Goal: Communication & Community: Answer question/provide support

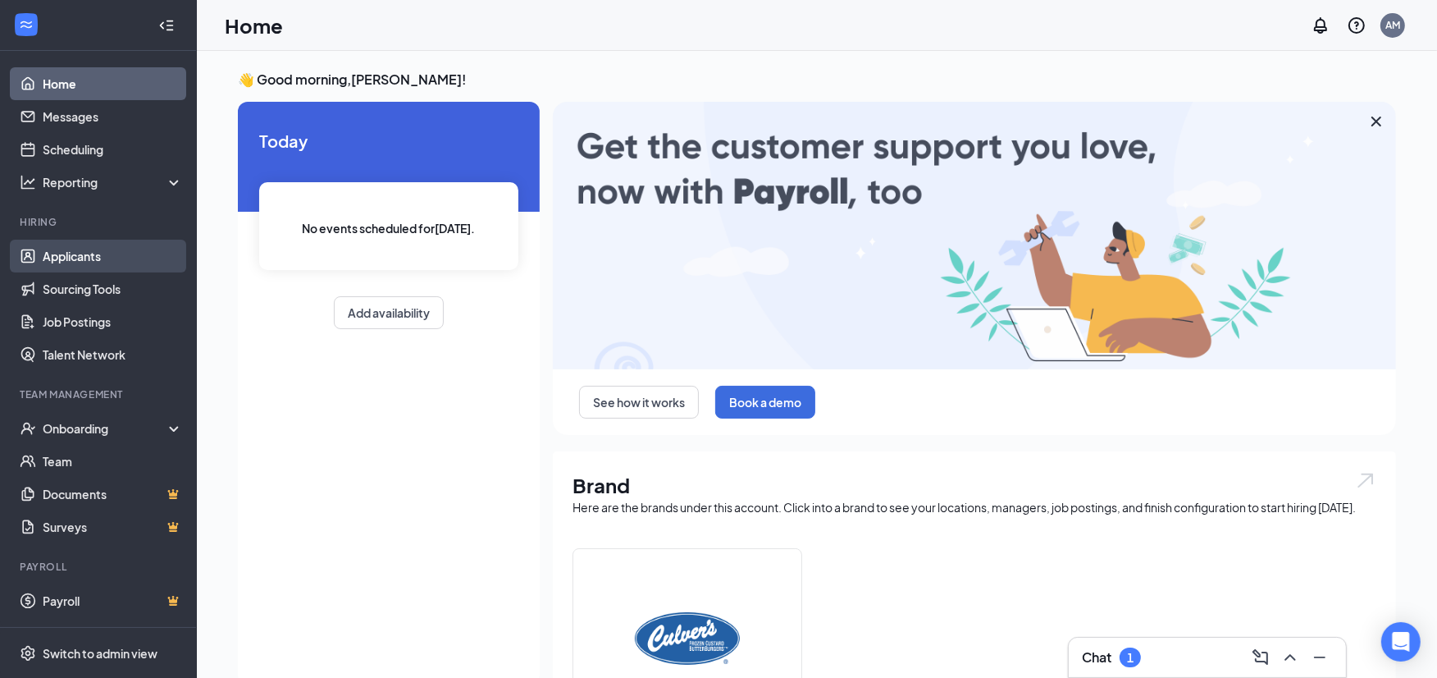
click at [94, 244] on link "Applicants" at bounding box center [113, 256] width 140 height 33
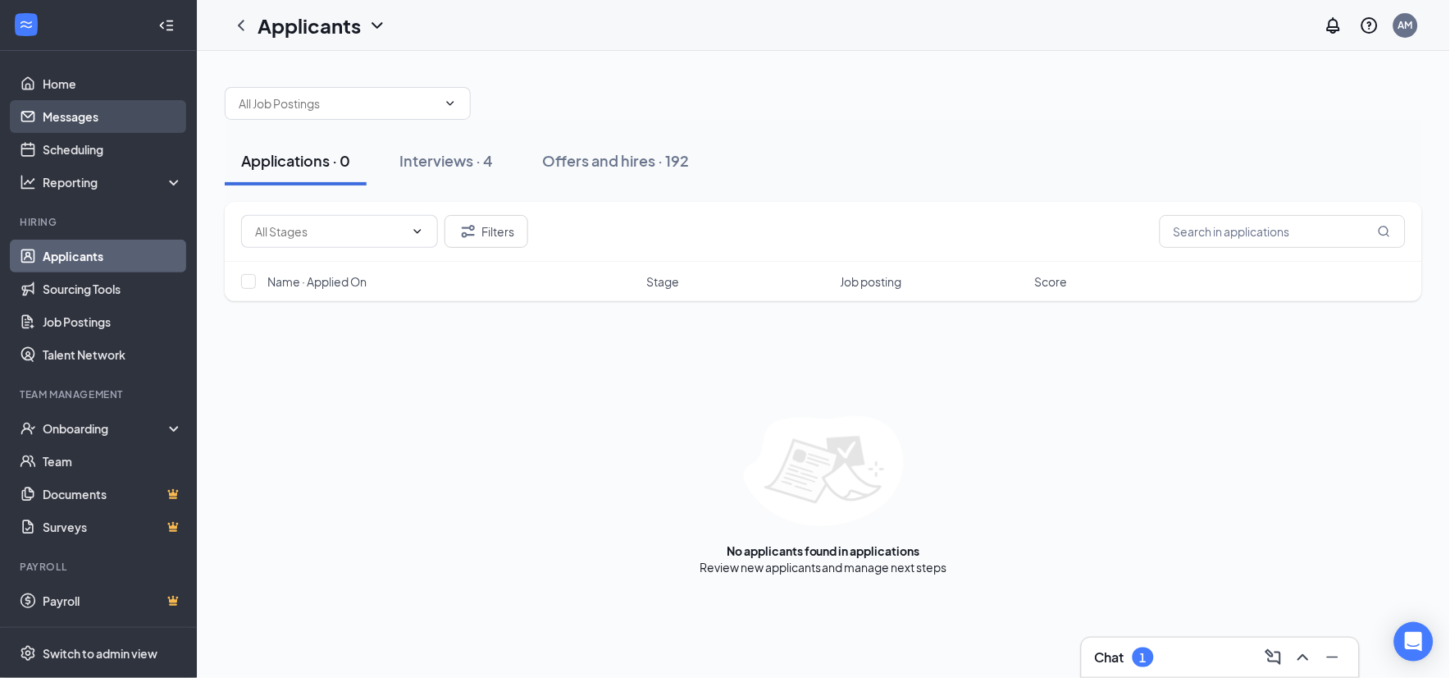
click at [85, 113] on link "Messages" at bounding box center [113, 116] width 140 height 33
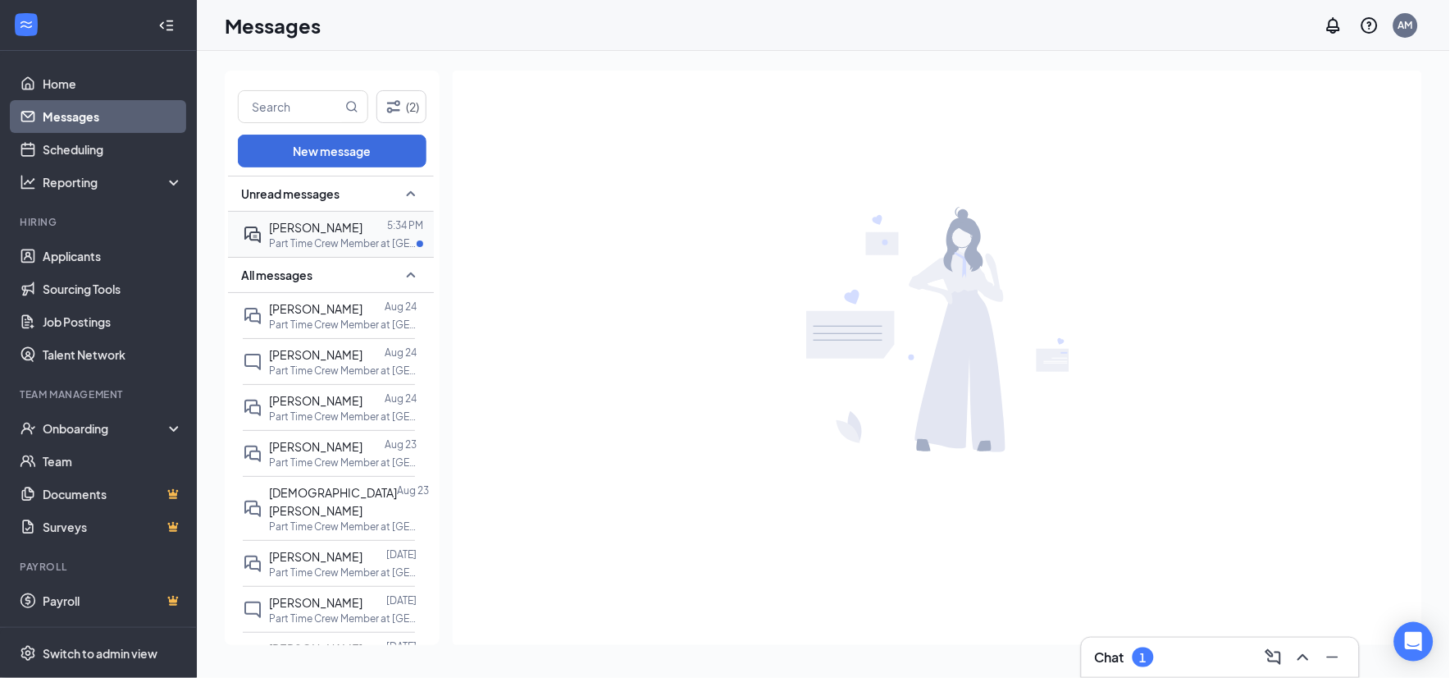
click at [330, 225] on span "[PERSON_NAME]" at bounding box center [316, 227] width 94 height 15
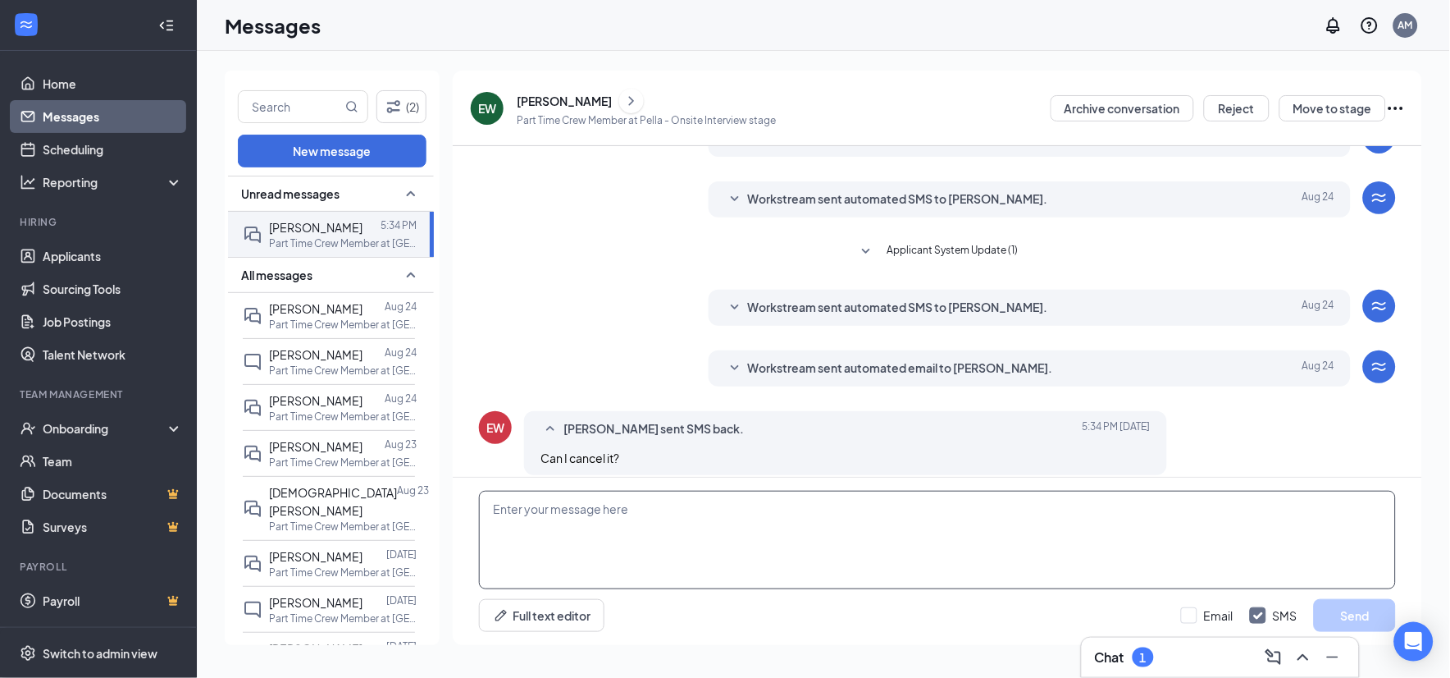
scroll to position [256, 0]
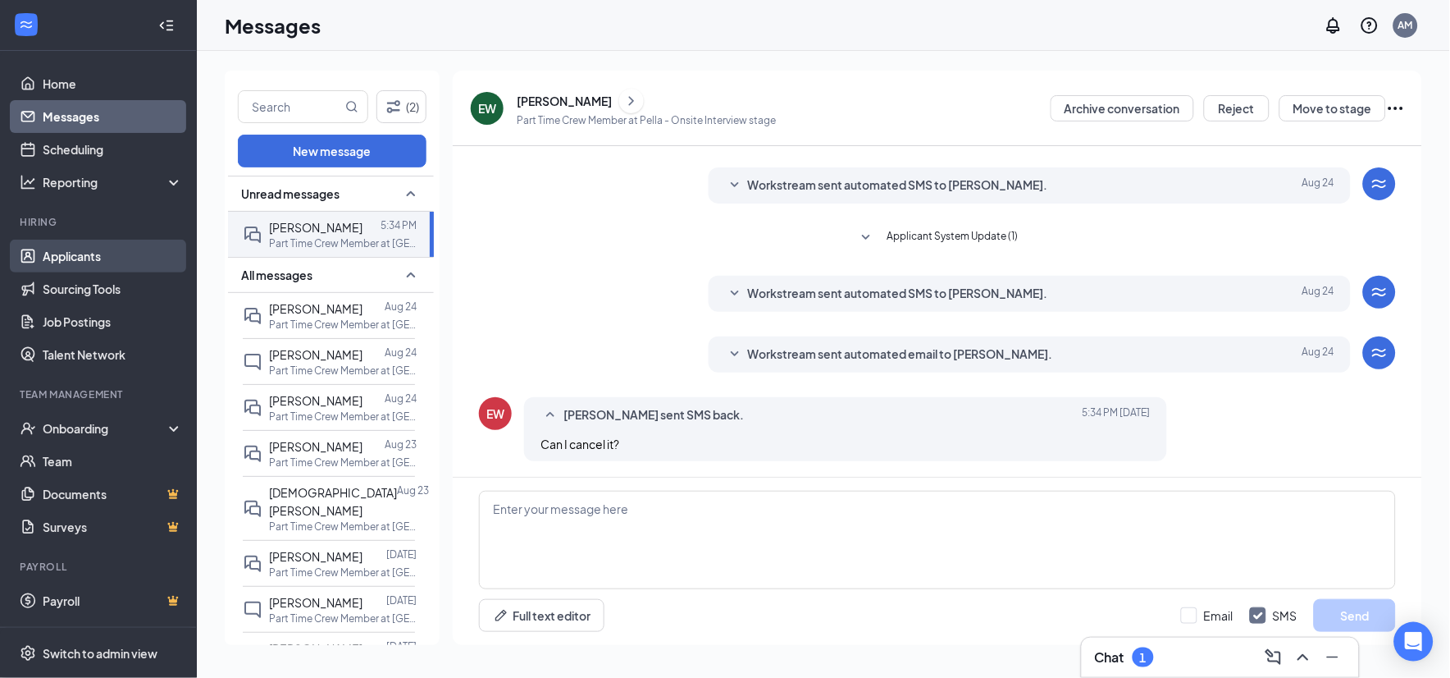
click at [124, 251] on link "Applicants" at bounding box center [113, 256] width 140 height 33
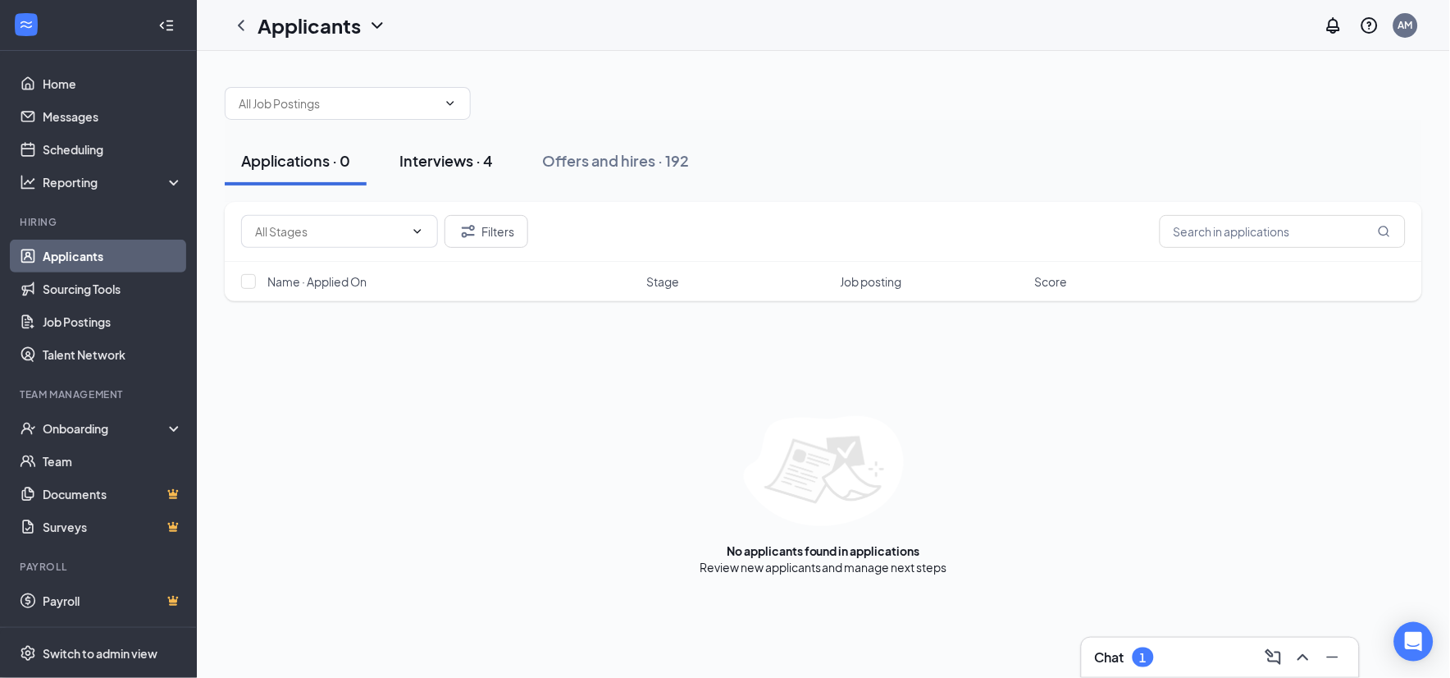
click at [438, 161] on div "Interviews · 4" at bounding box center [447, 160] width 94 height 21
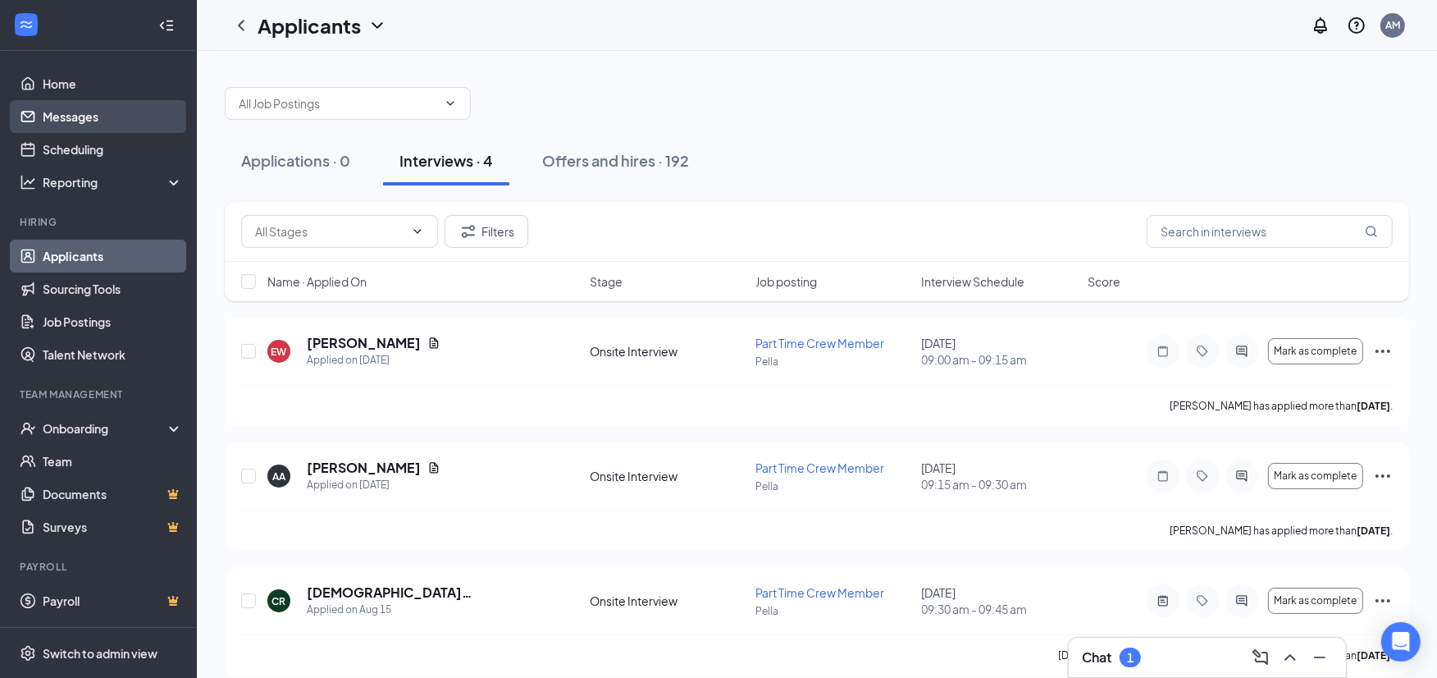
click at [67, 112] on link "Messages" at bounding box center [113, 116] width 140 height 33
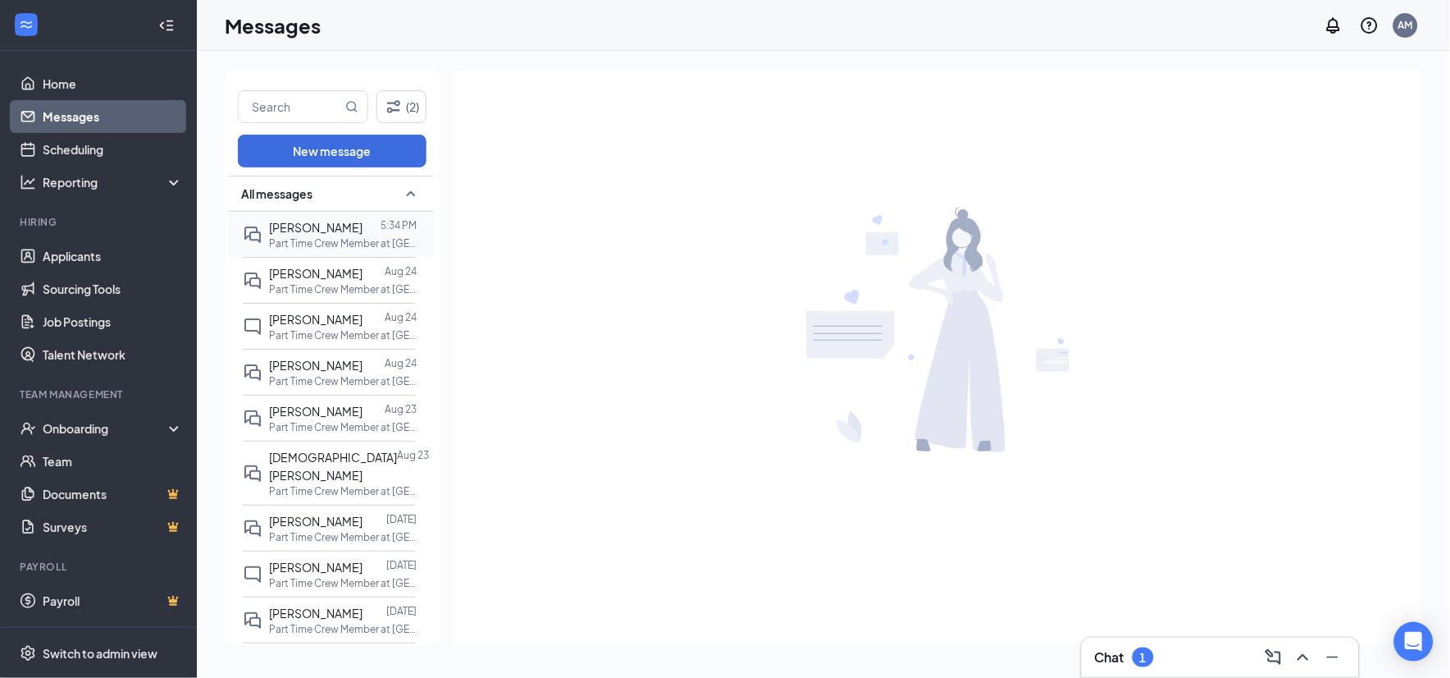
click at [363, 224] on div at bounding box center [372, 227] width 18 height 18
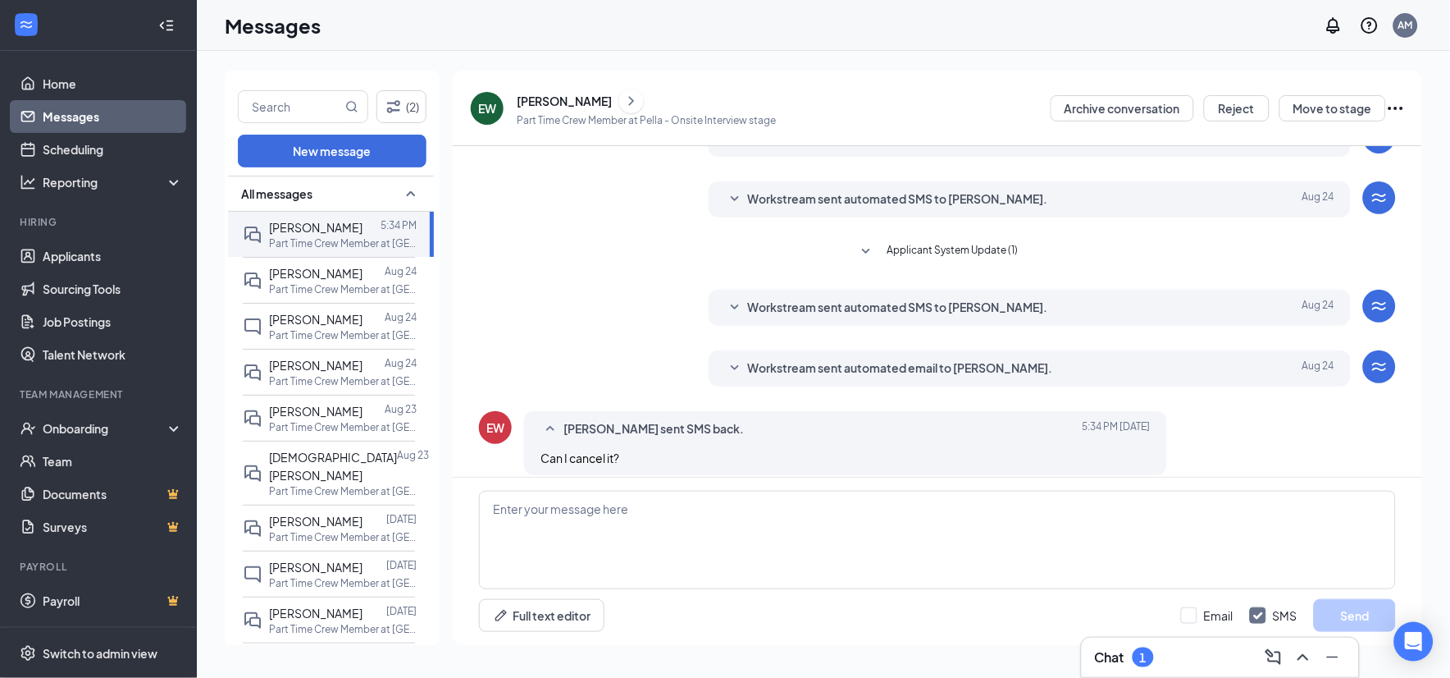
scroll to position [256, 0]
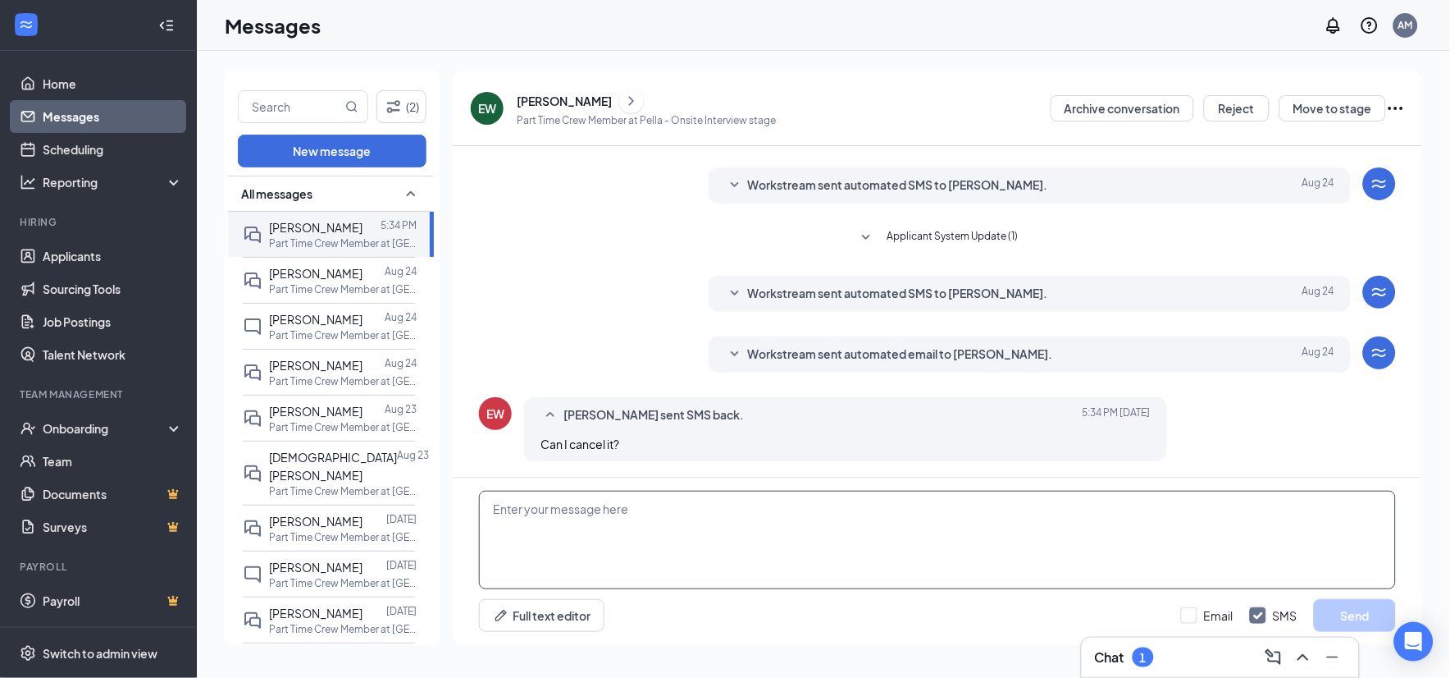
click at [829, 541] on textarea at bounding box center [937, 540] width 917 height 98
type textarea "h"
type textarea "I"
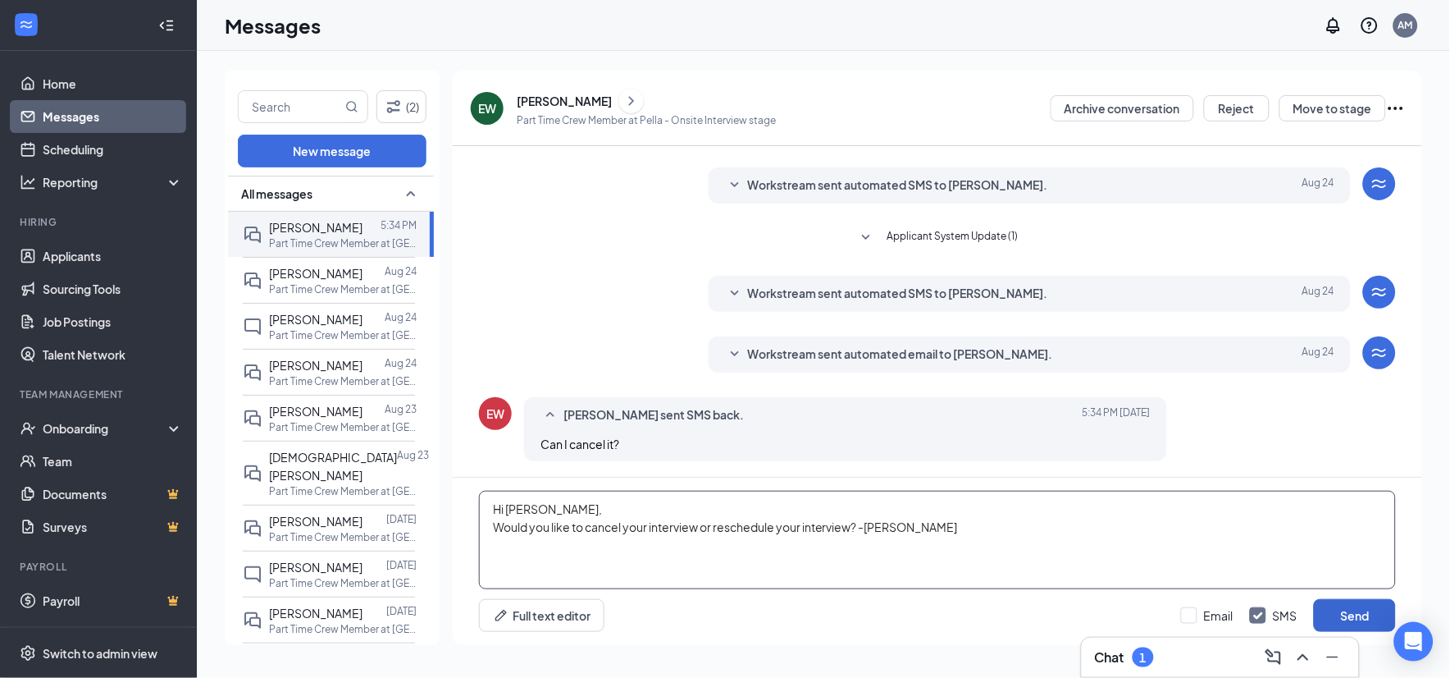
type textarea "Hi [PERSON_NAME], Would you like to cancel your interview or reschedule your in…"
click at [1357, 619] on button "Send" at bounding box center [1355, 615] width 82 height 33
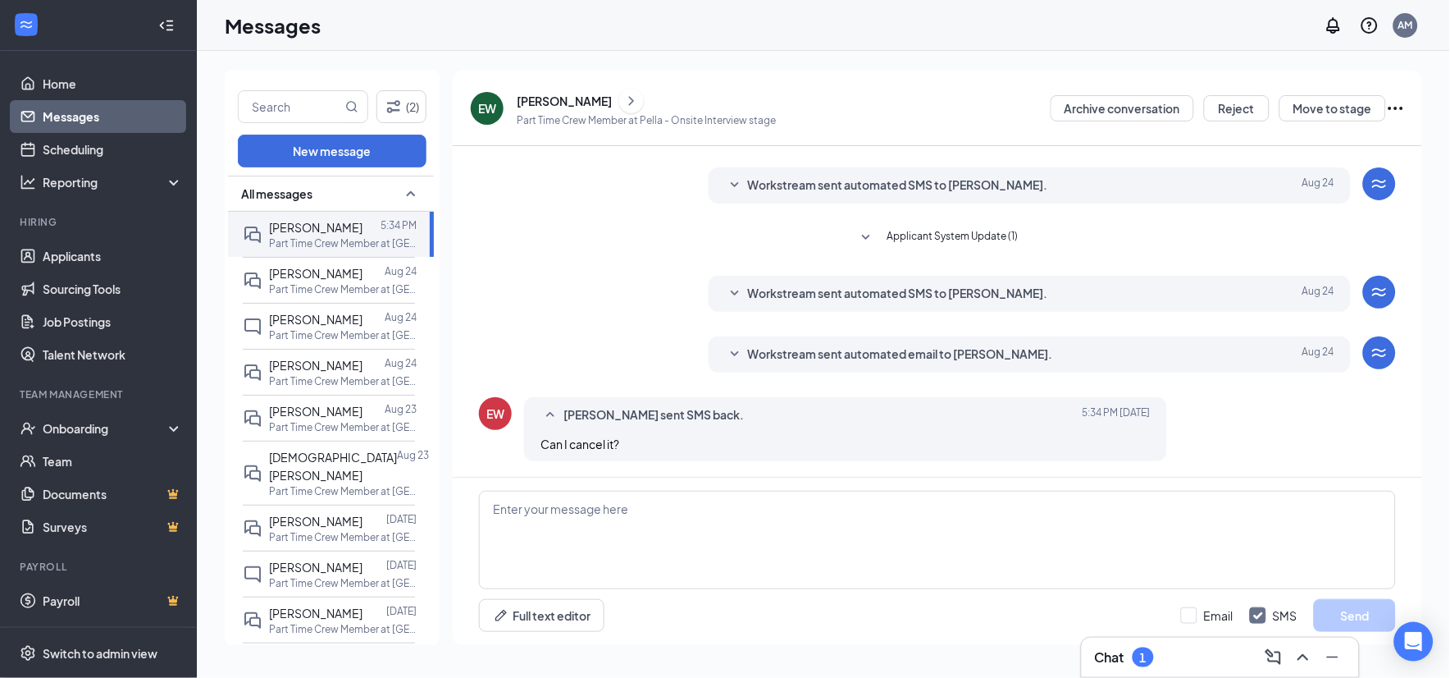
scroll to position [363, 0]
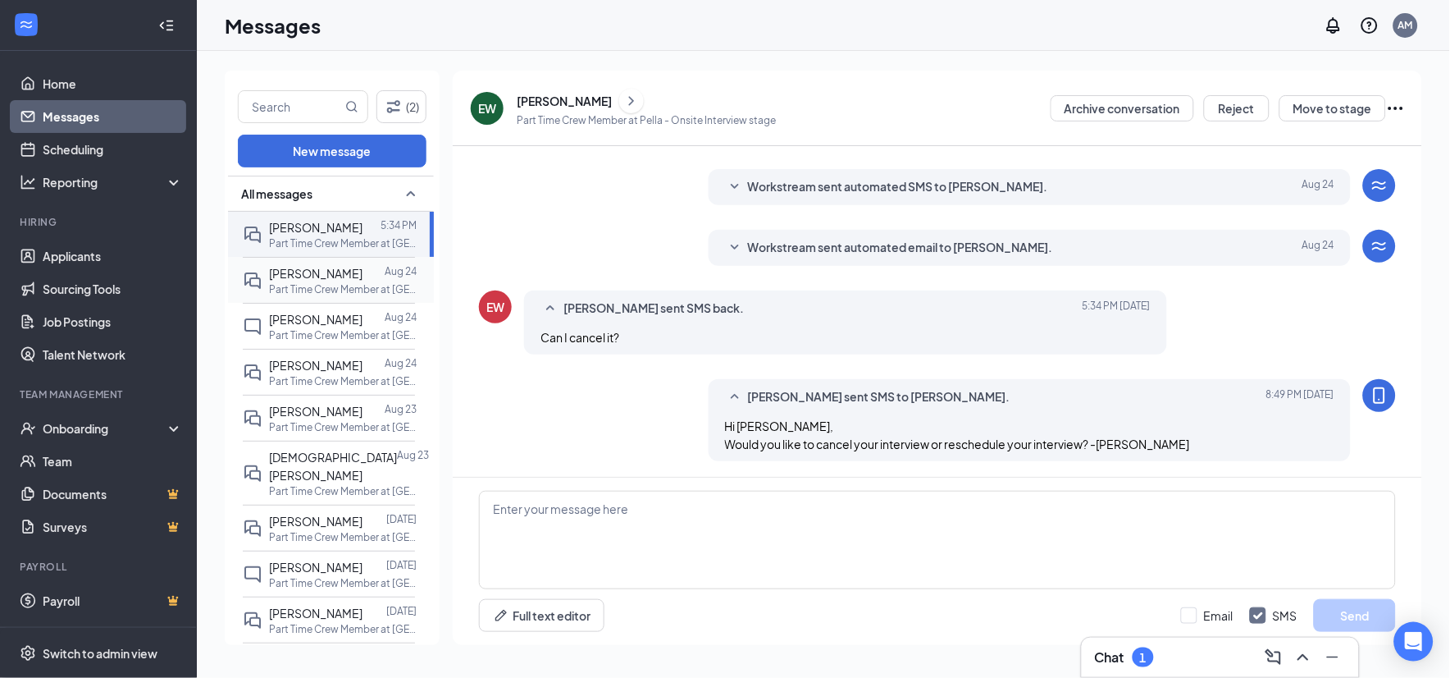
click at [326, 267] on span "[PERSON_NAME]" at bounding box center [316, 273] width 94 height 15
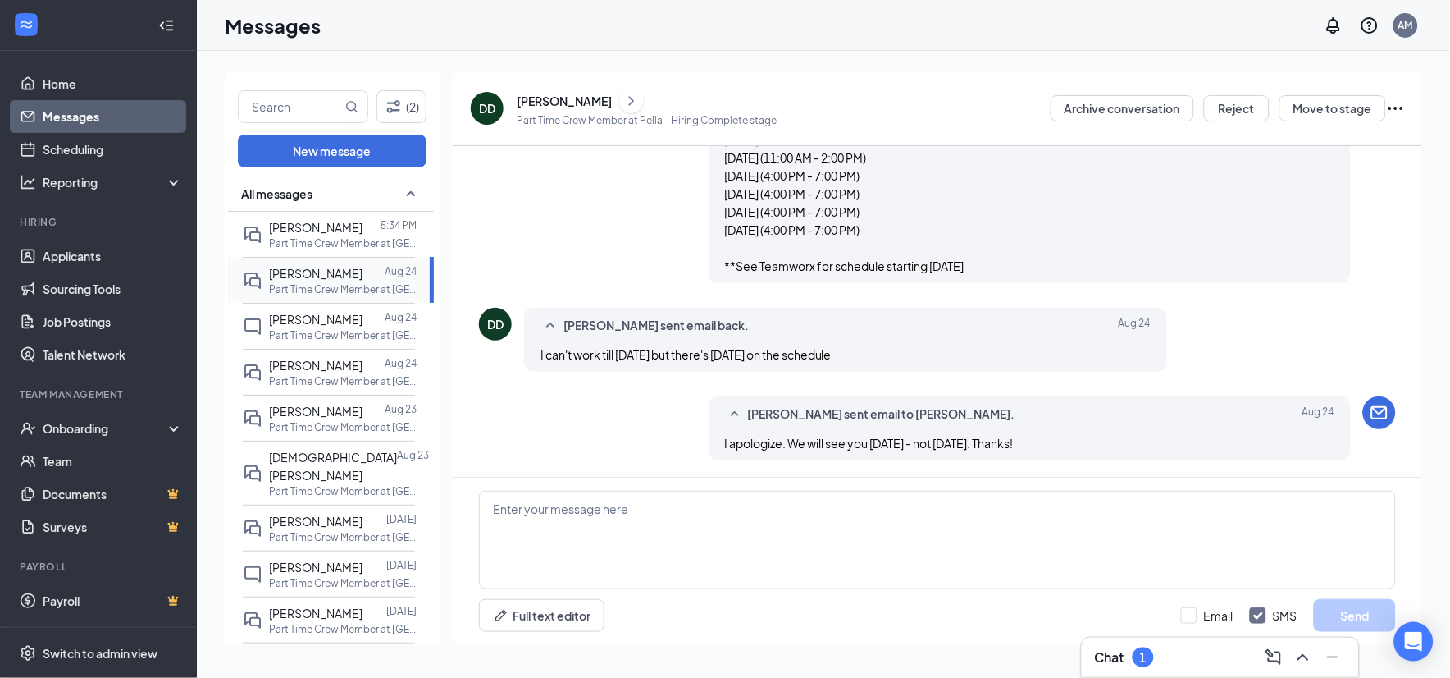
scroll to position [1247, 0]
click at [341, 236] on p "Part Time Crew Member at [GEOGRAPHIC_DATA]" at bounding box center [343, 243] width 148 height 14
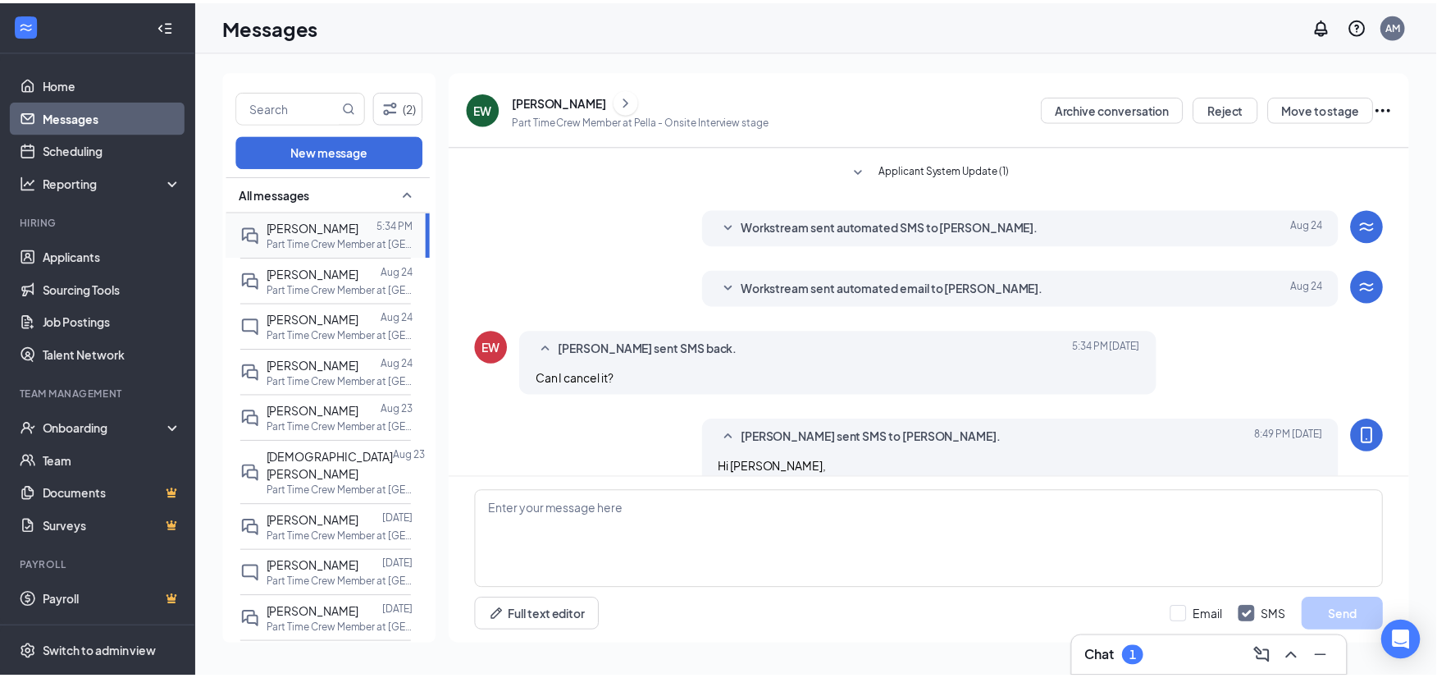
scroll to position [315, 0]
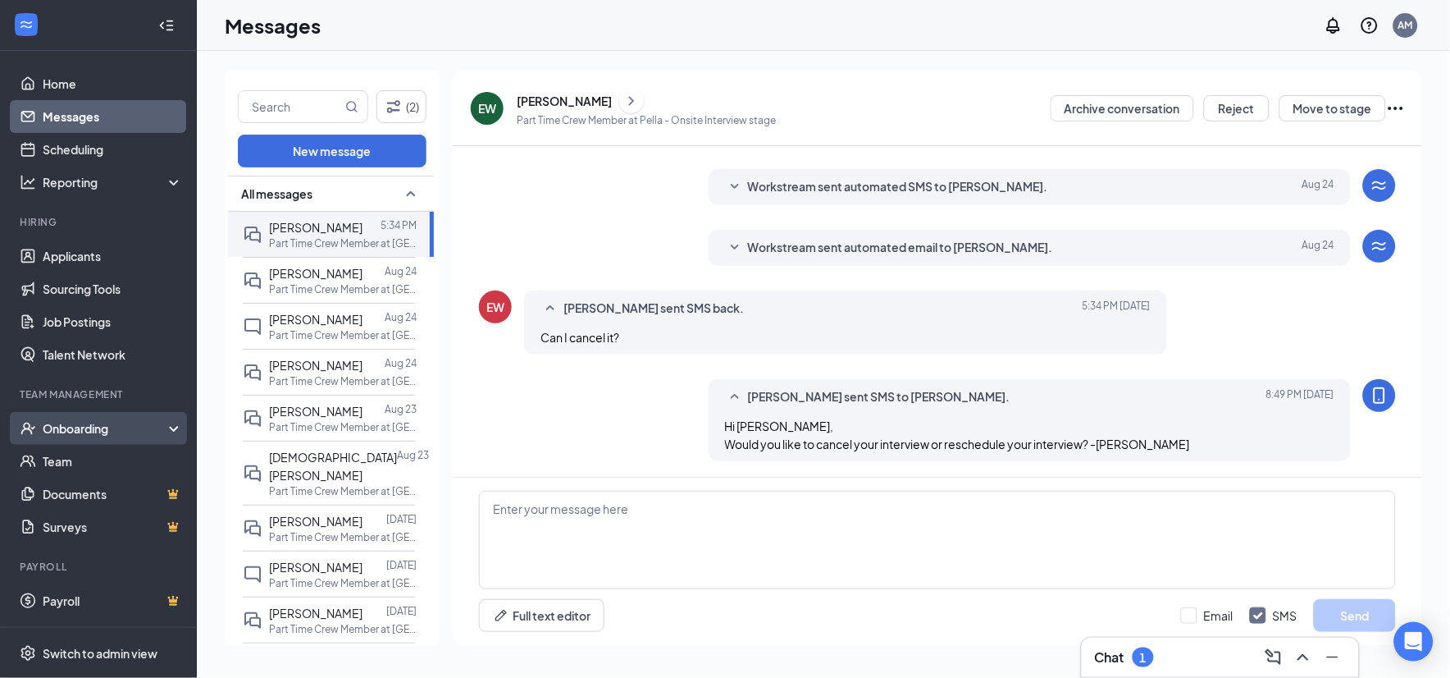
click at [76, 439] on div "Onboarding" at bounding box center [98, 428] width 197 height 33
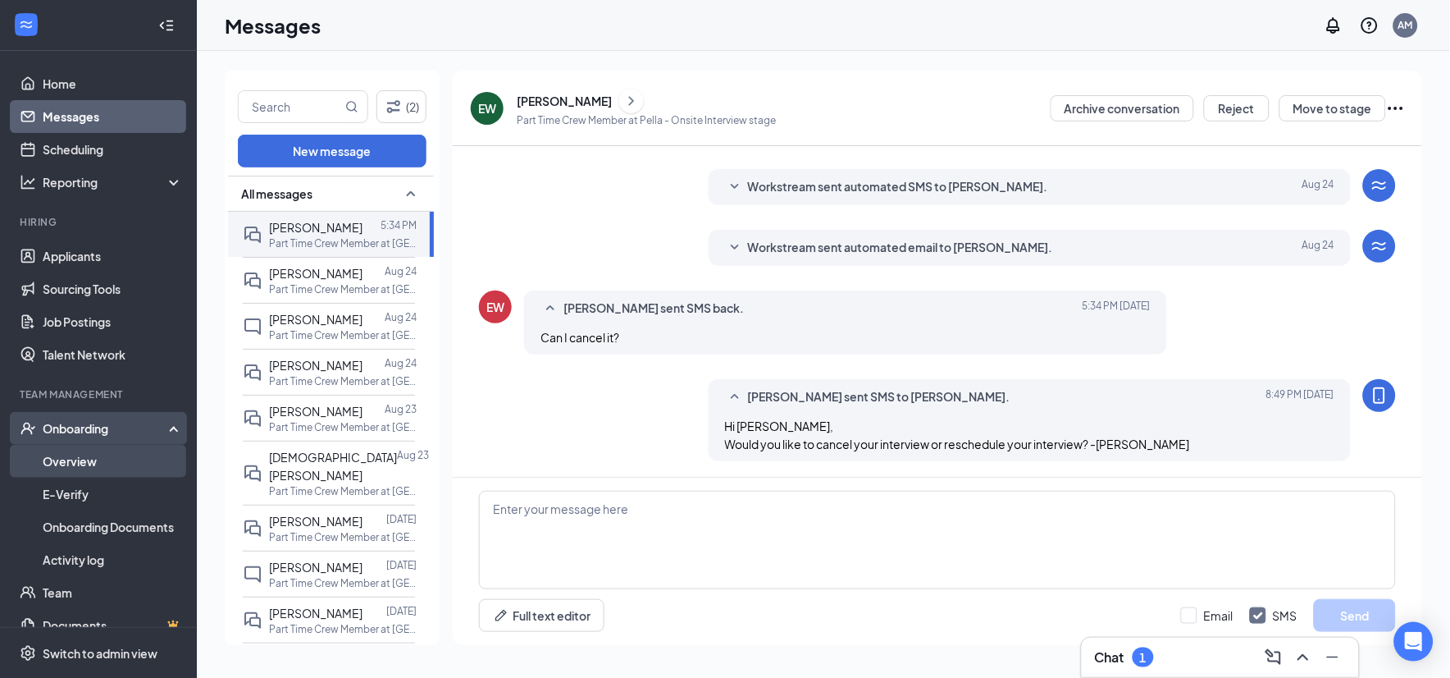
click at [97, 461] on link "Overview" at bounding box center [113, 461] width 140 height 33
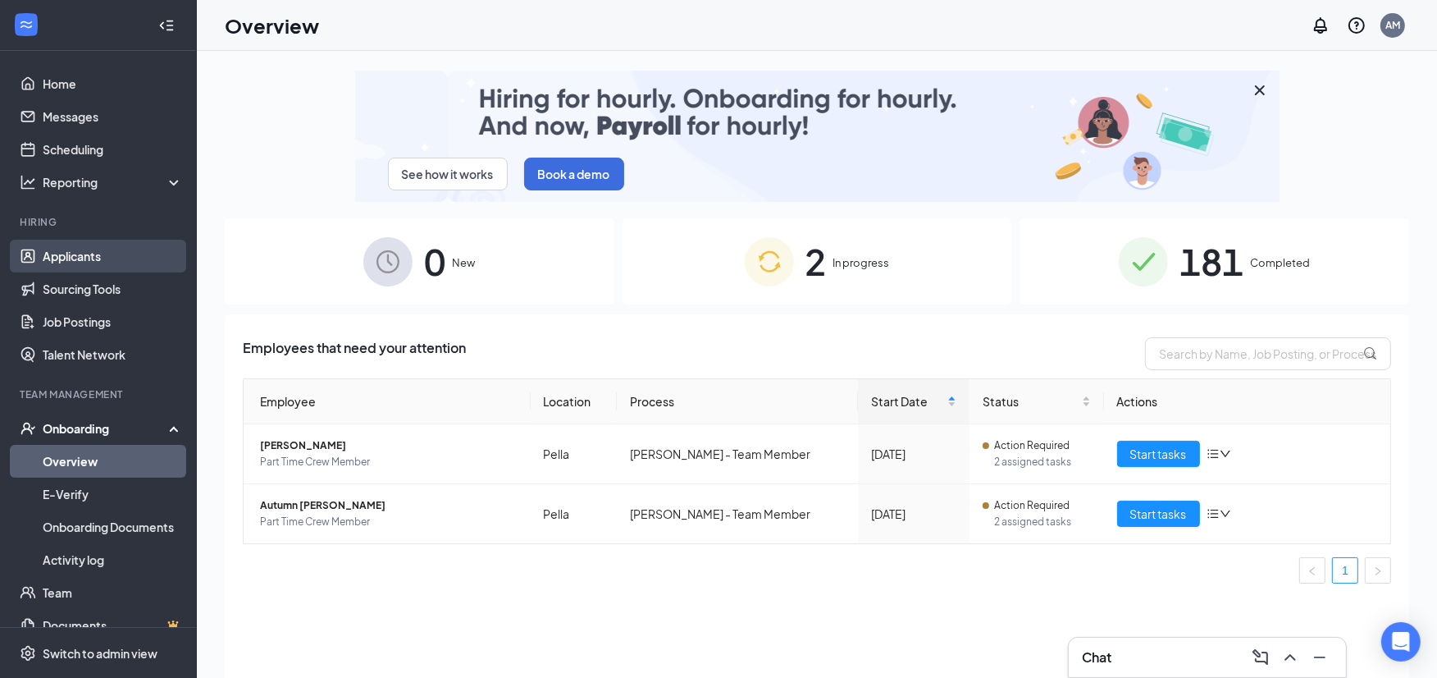
click at [103, 259] on link "Applicants" at bounding box center [113, 256] width 140 height 33
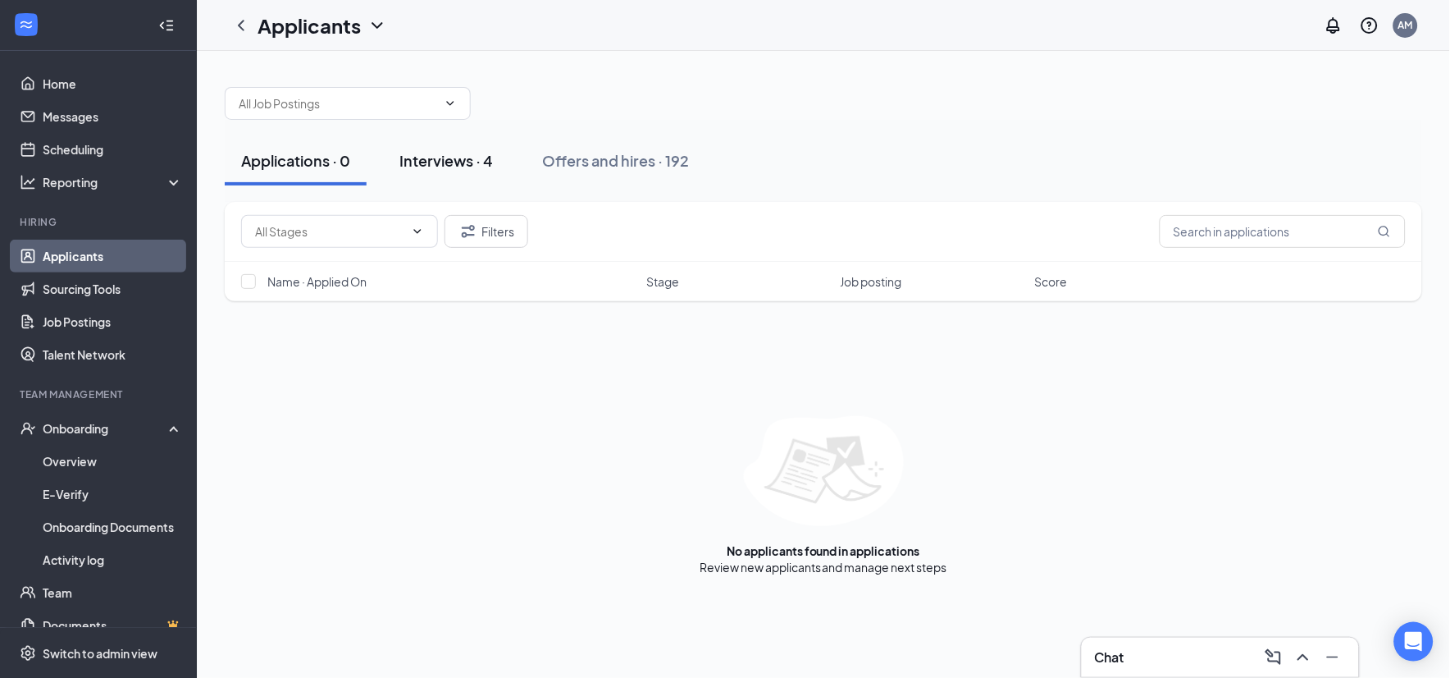
click at [413, 153] on div "Interviews · 4" at bounding box center [447, 160] width 94 height 21
